Goal: Task Accomplishment & Management: Manage account settings

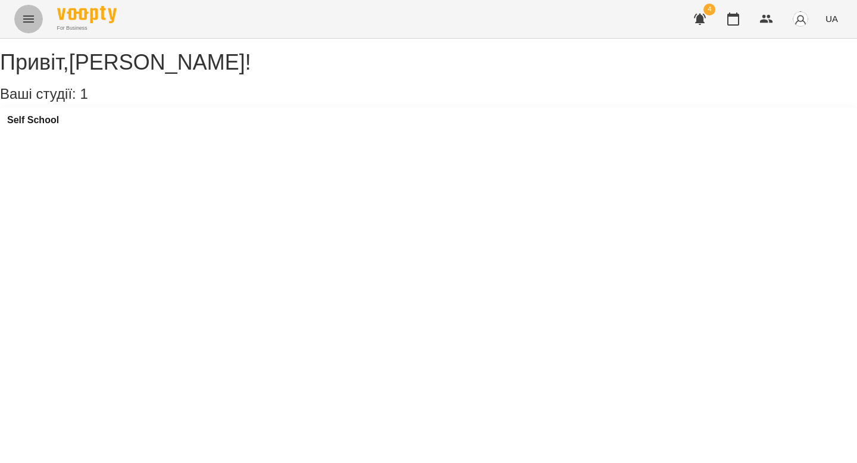
click at [23, 21] on icon "Menu" at bounding box center [28, 19] width 14 height 14
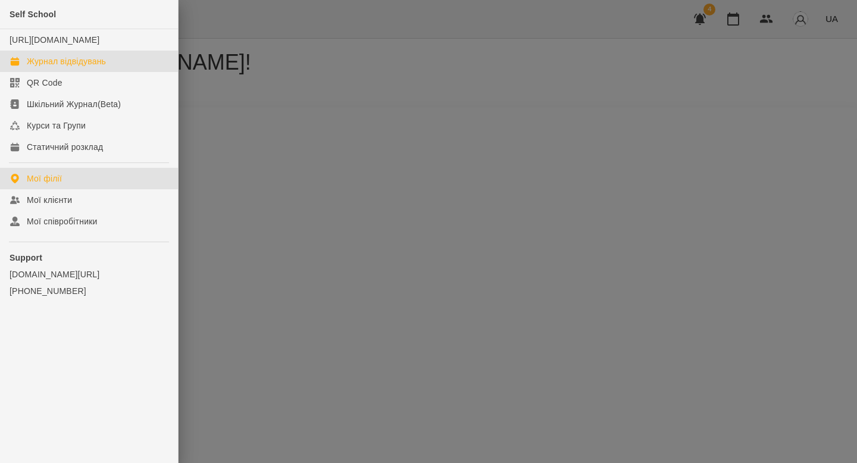
click at [84, 67] on div "Журнал відвідувань" at bounding box center [66, 61] width 79 height 12
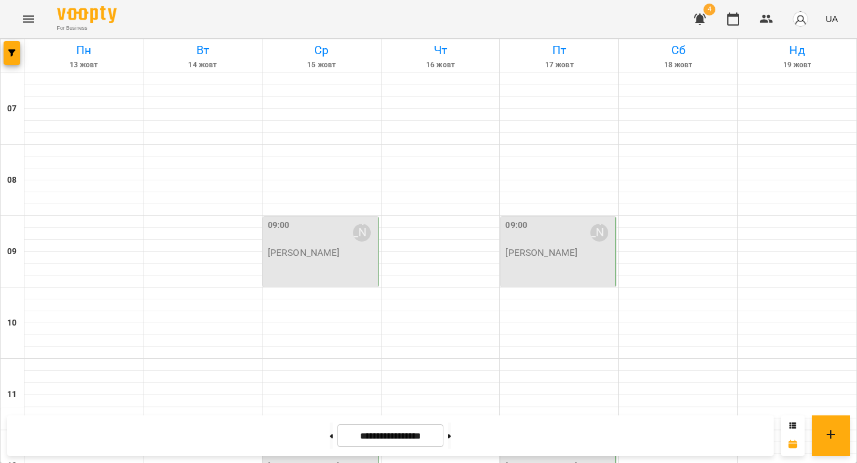
scroll to position [575, 0]
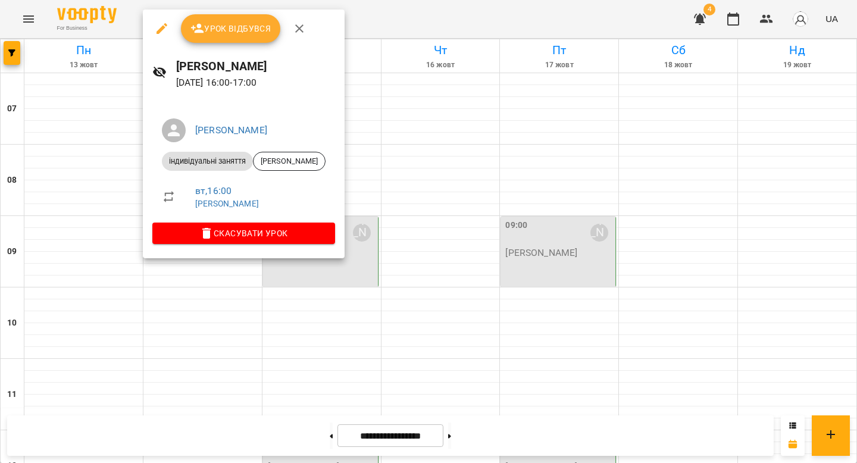
click at [215, 23] on span "Урок відбувся" at bounding box center [231, 28] width 81 height 14
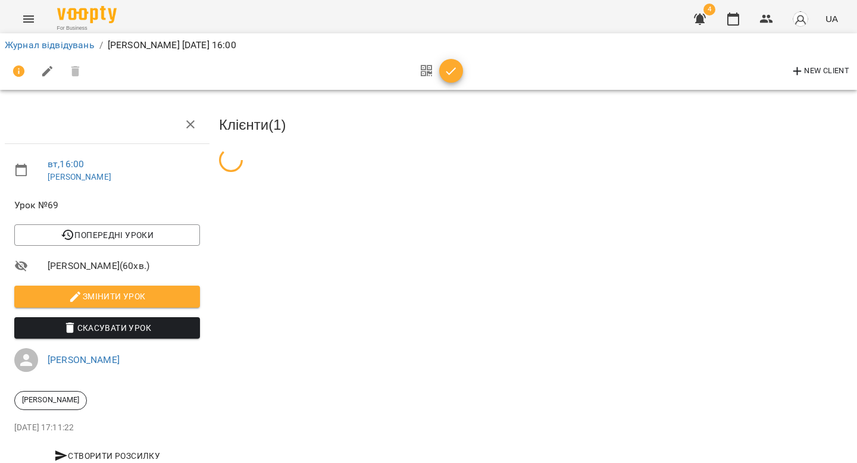
click at [445, 71] on icon "button" at bounding box center [451, 71] width 14 height 14
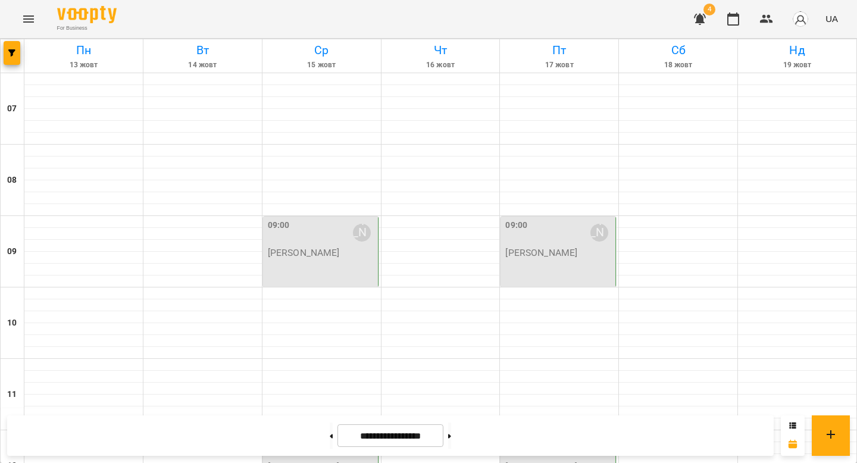
scroll to position [807, 0]
